Goal: Entertainment & Leisure: Consume media (video, audio)

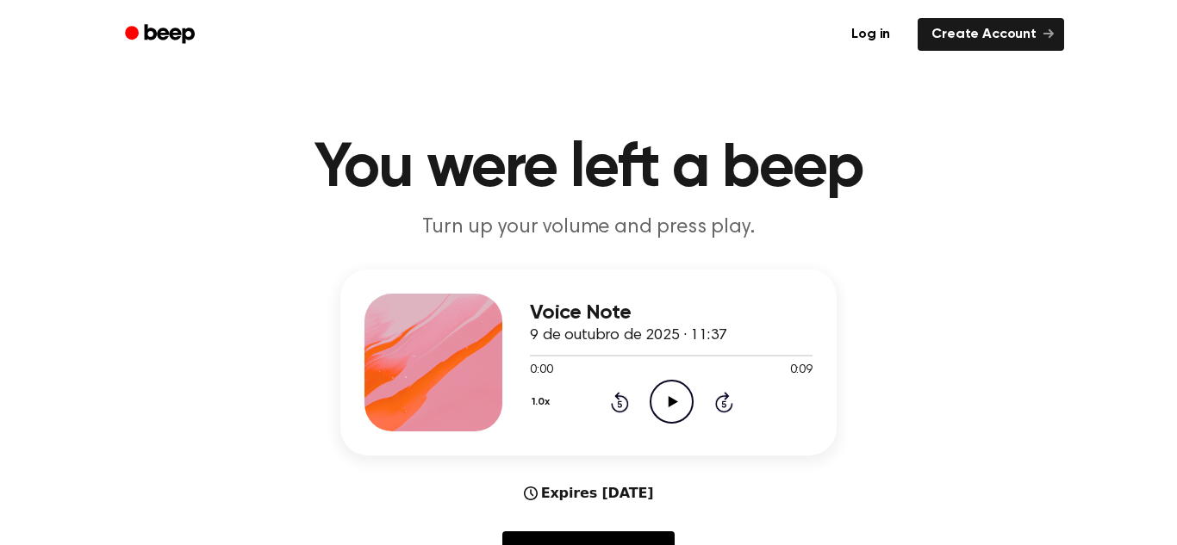
click at [670, 400] on icon at bounding box center [672, 401] width 9 height 11
